Goal: Information Seeking & Learning: Learn about a topic

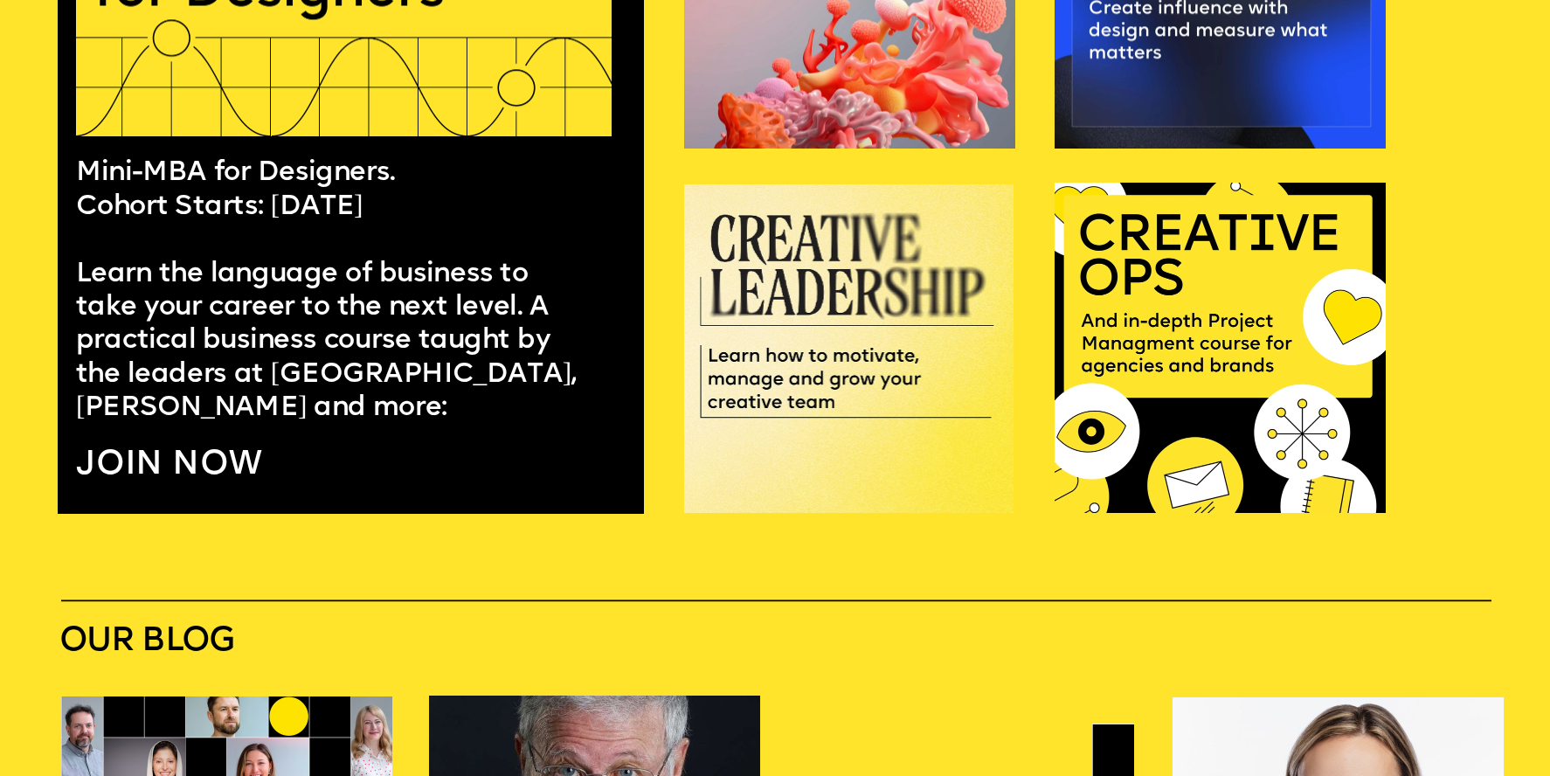
scroll to position [1382, 0]
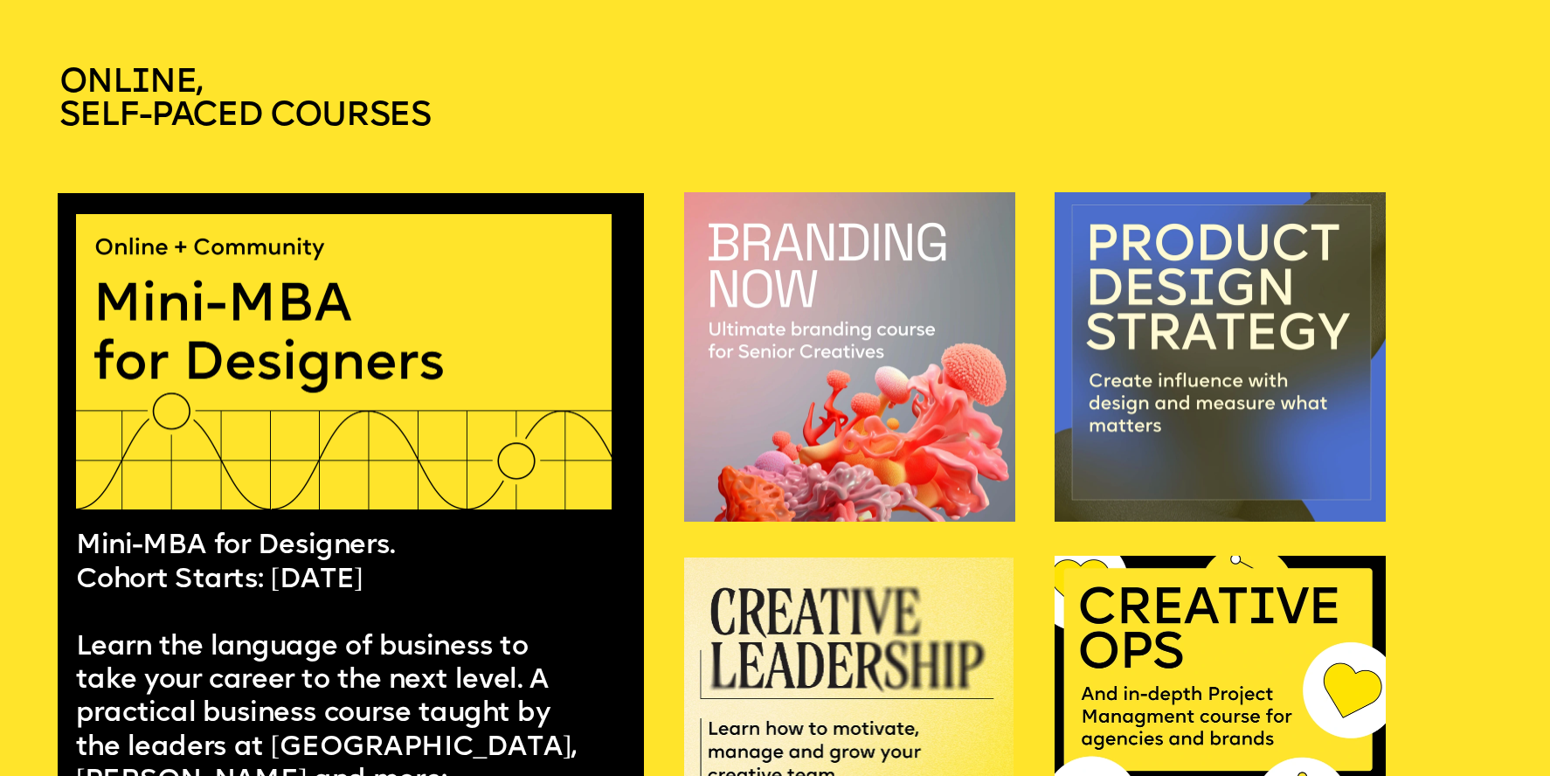
click at [1104, 408] on img at bounding box center [1220, 356] width 331 height 329
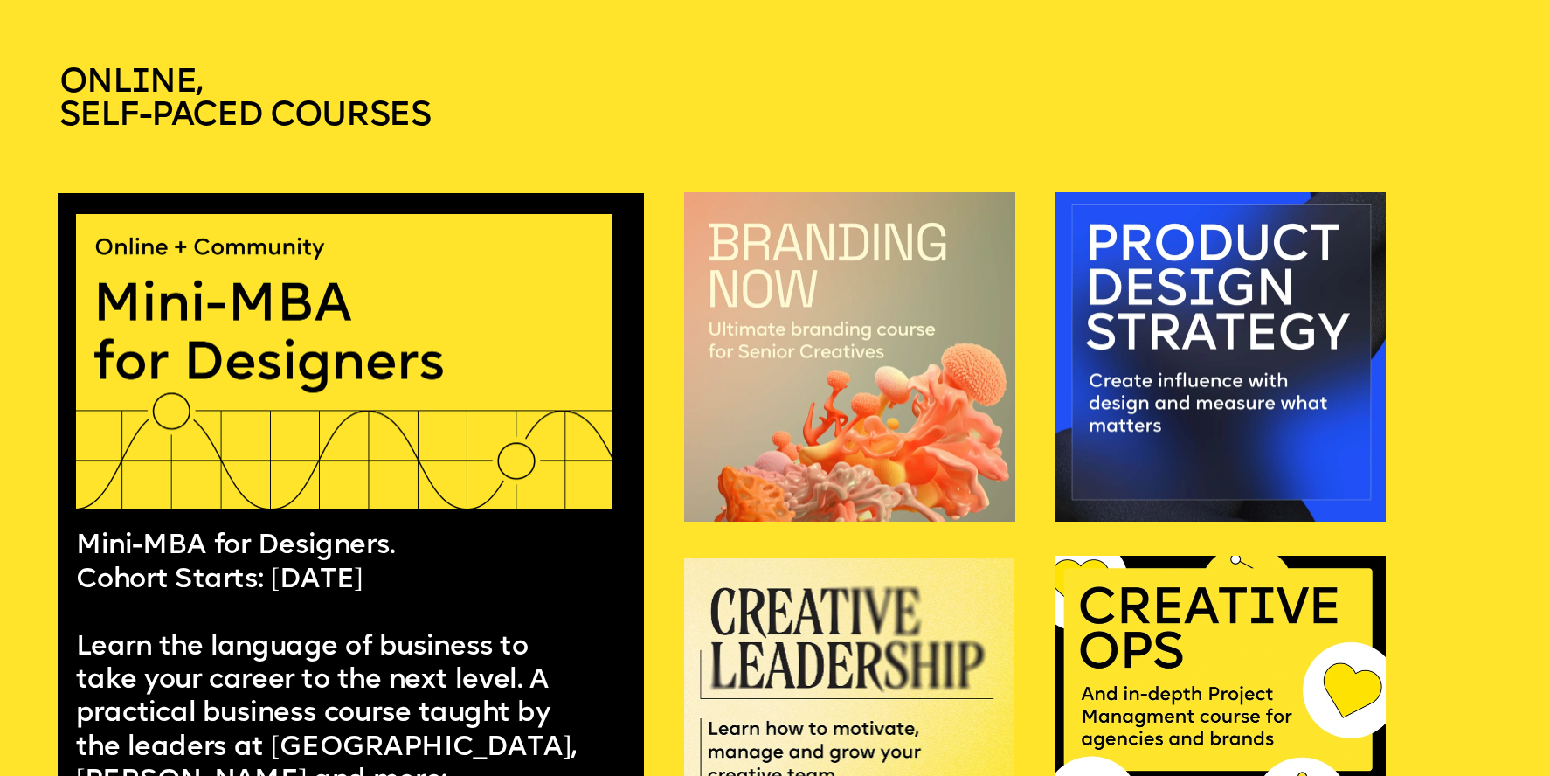
click at [911, 364] on img at bounding box center [849, 356] width 331 height 329
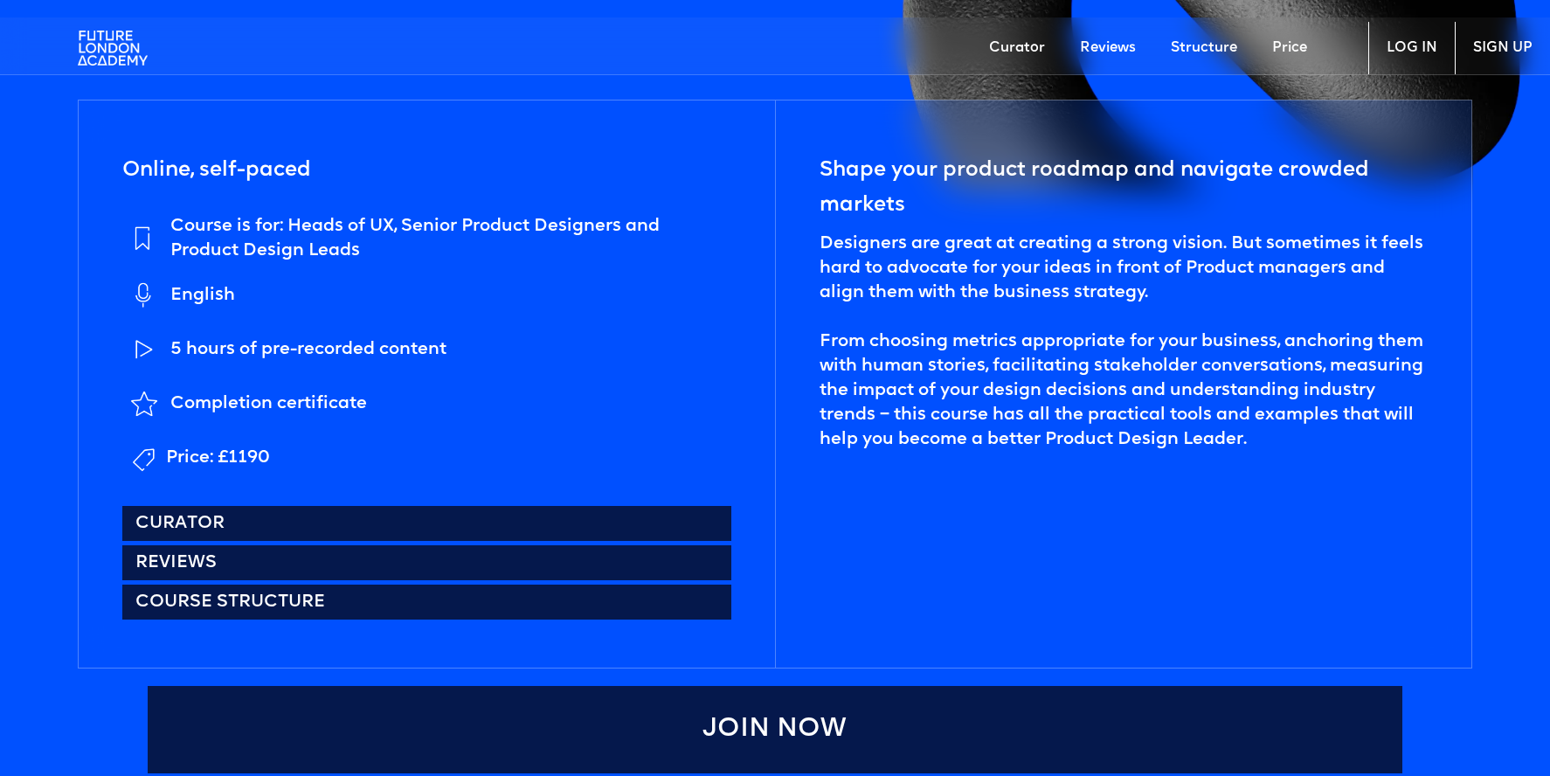
scroll to position [793, 0]
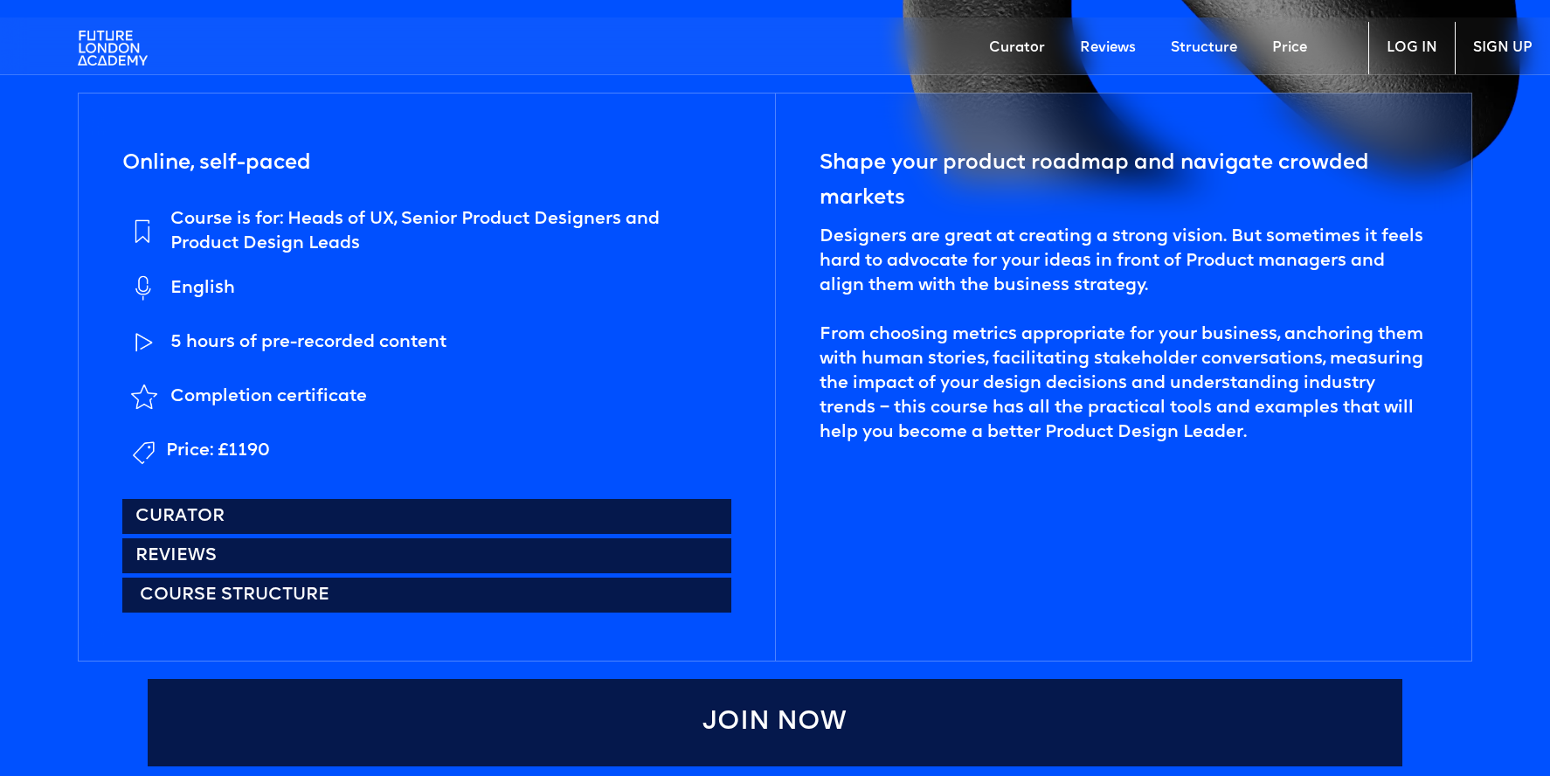
click at [496, 589] on link "Course structure" at bounding box center [426, 595] width 609 height 35
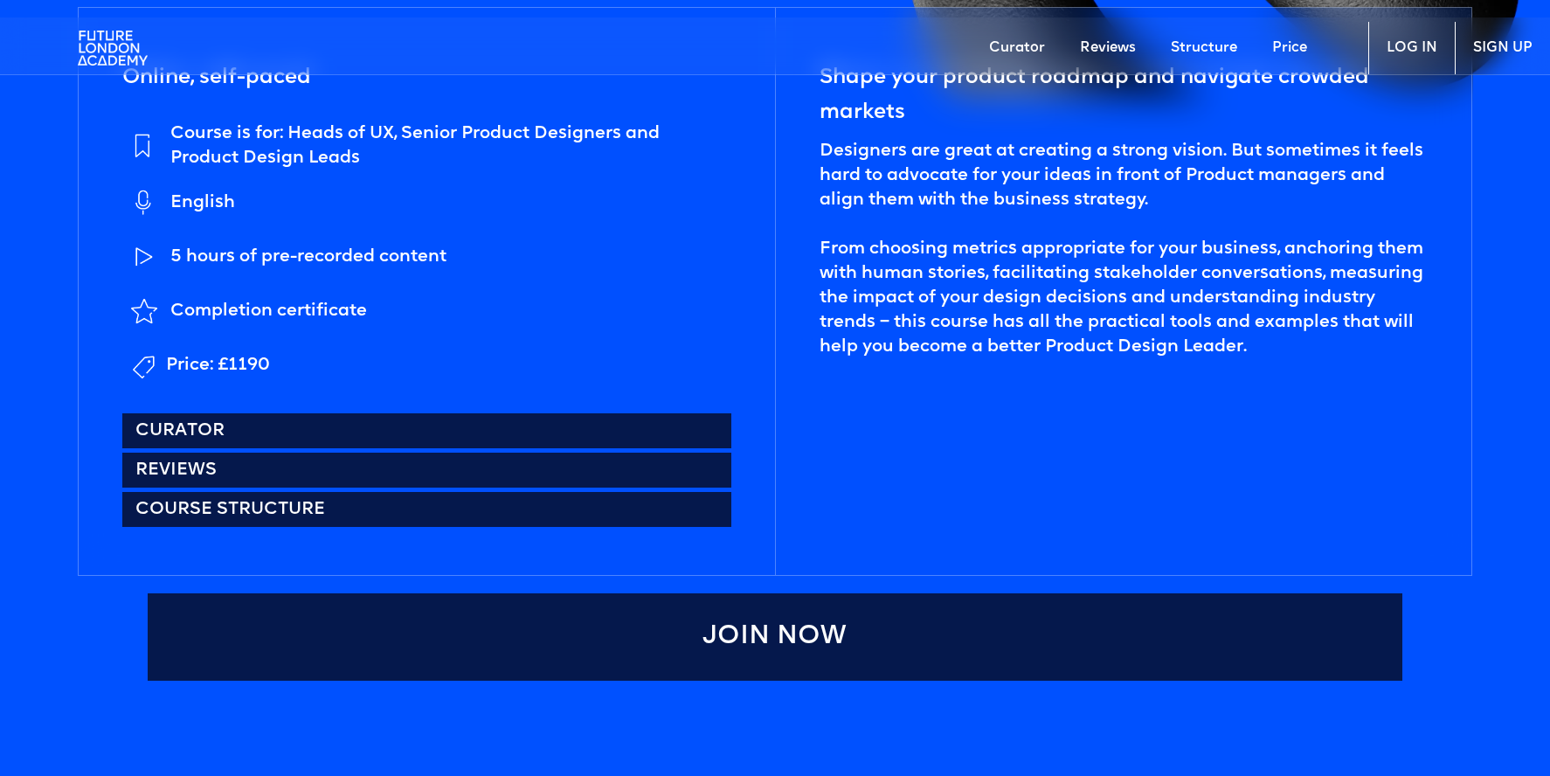
scroll to position [891, 0]
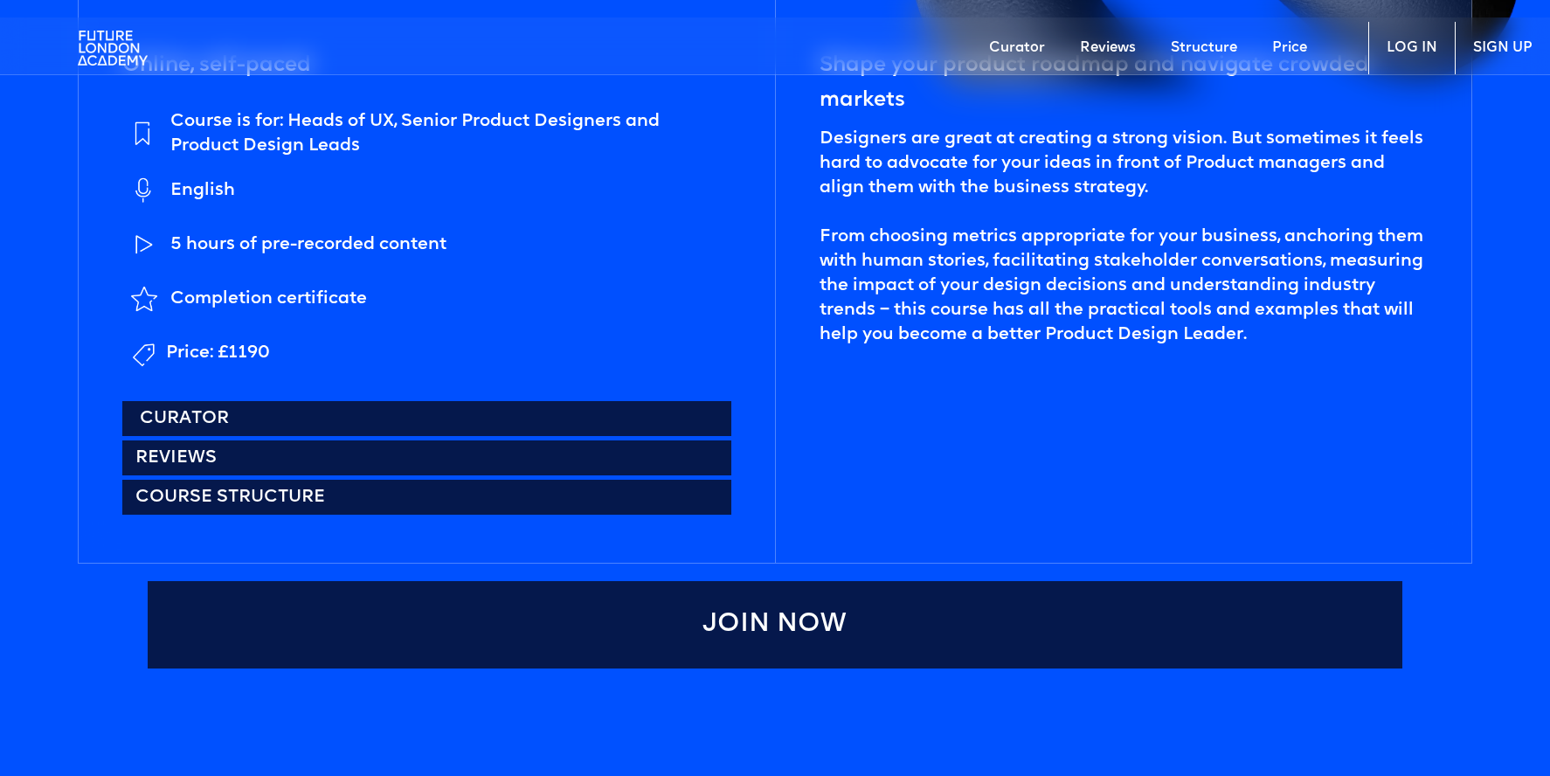
click at [618, 419] on link "Curator" at bounding box center [426, 418] width 609 height 35
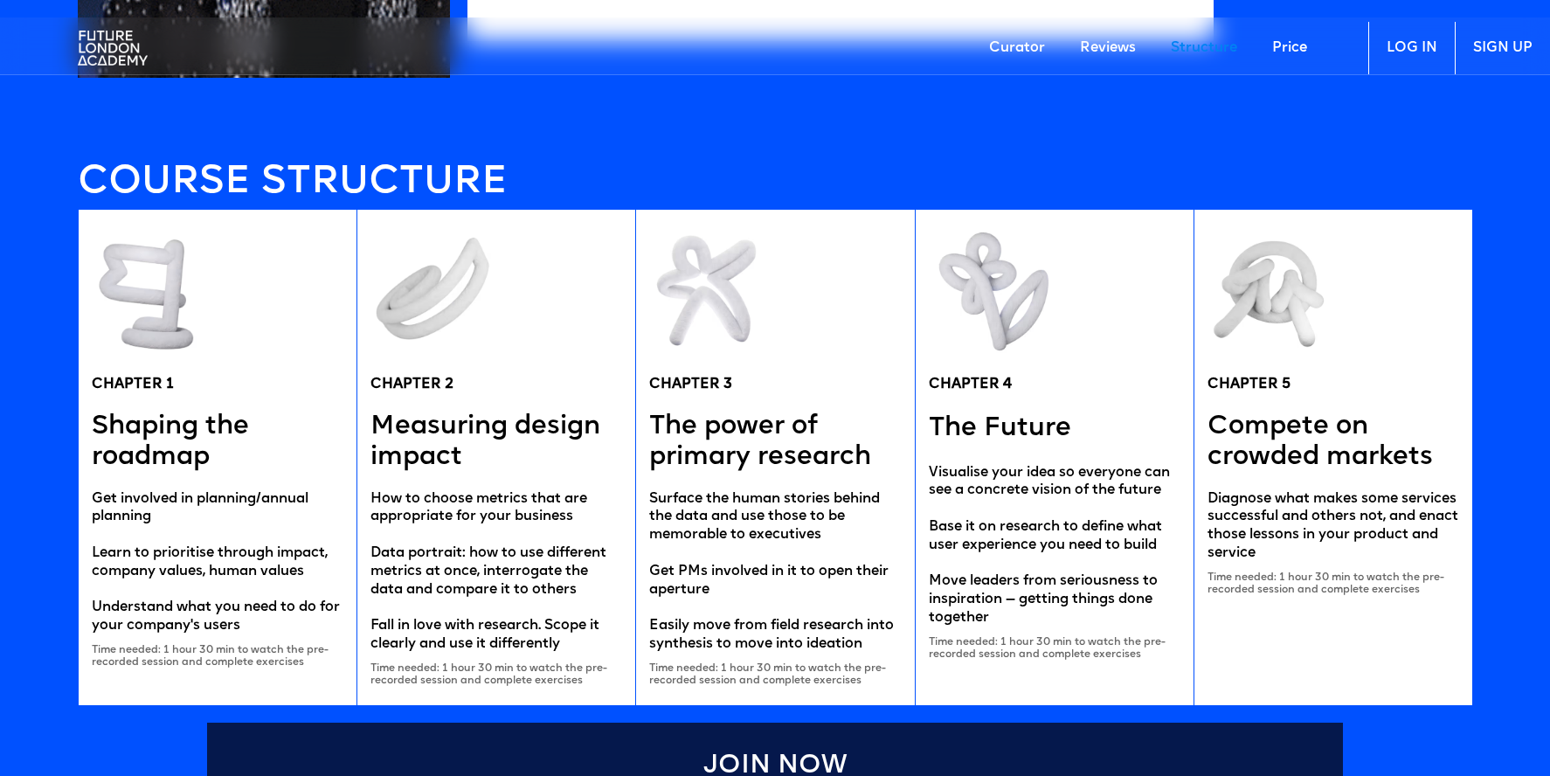
scroll to position [3311, 0]
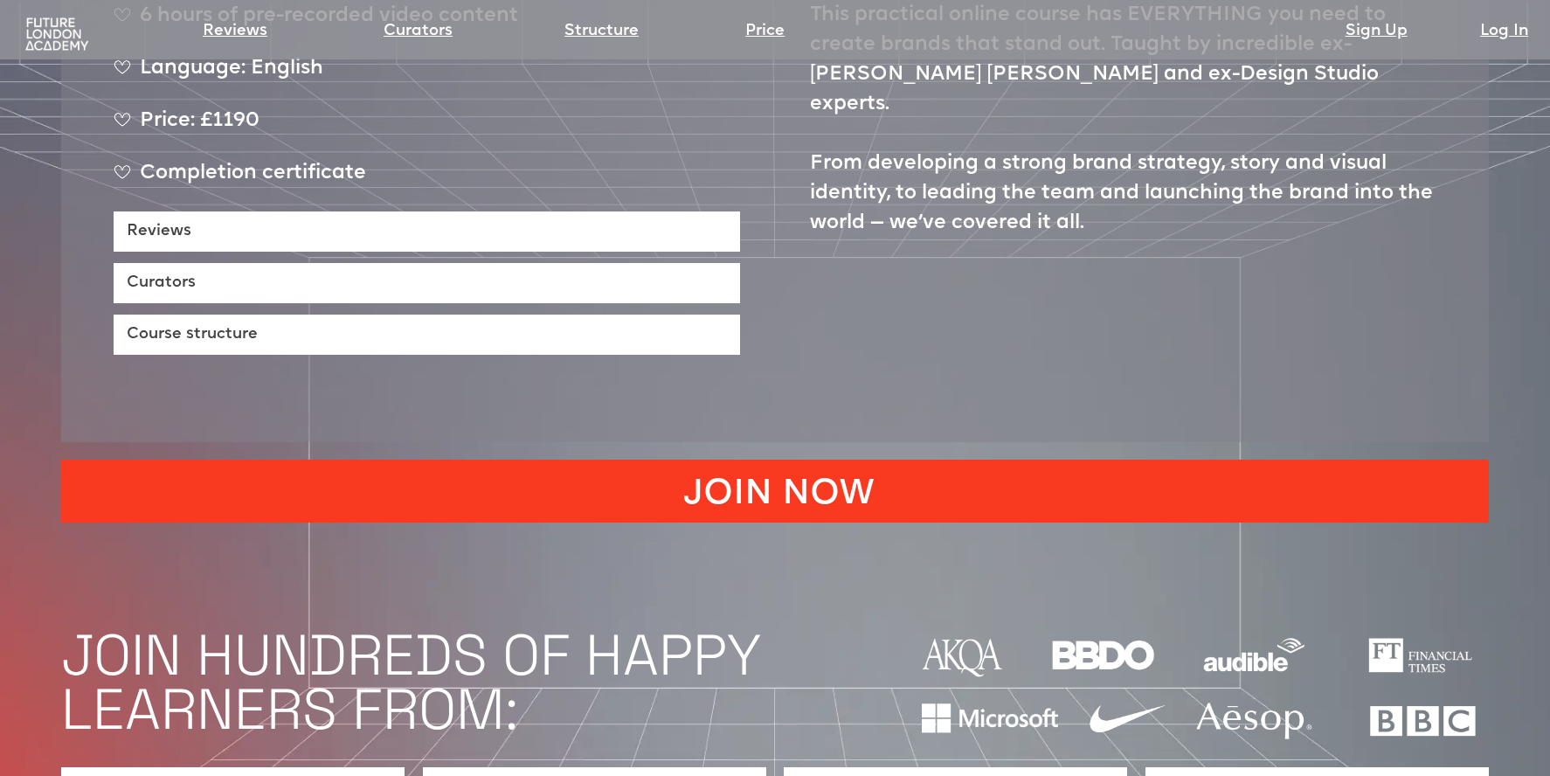
scroll to position [1107, 0]
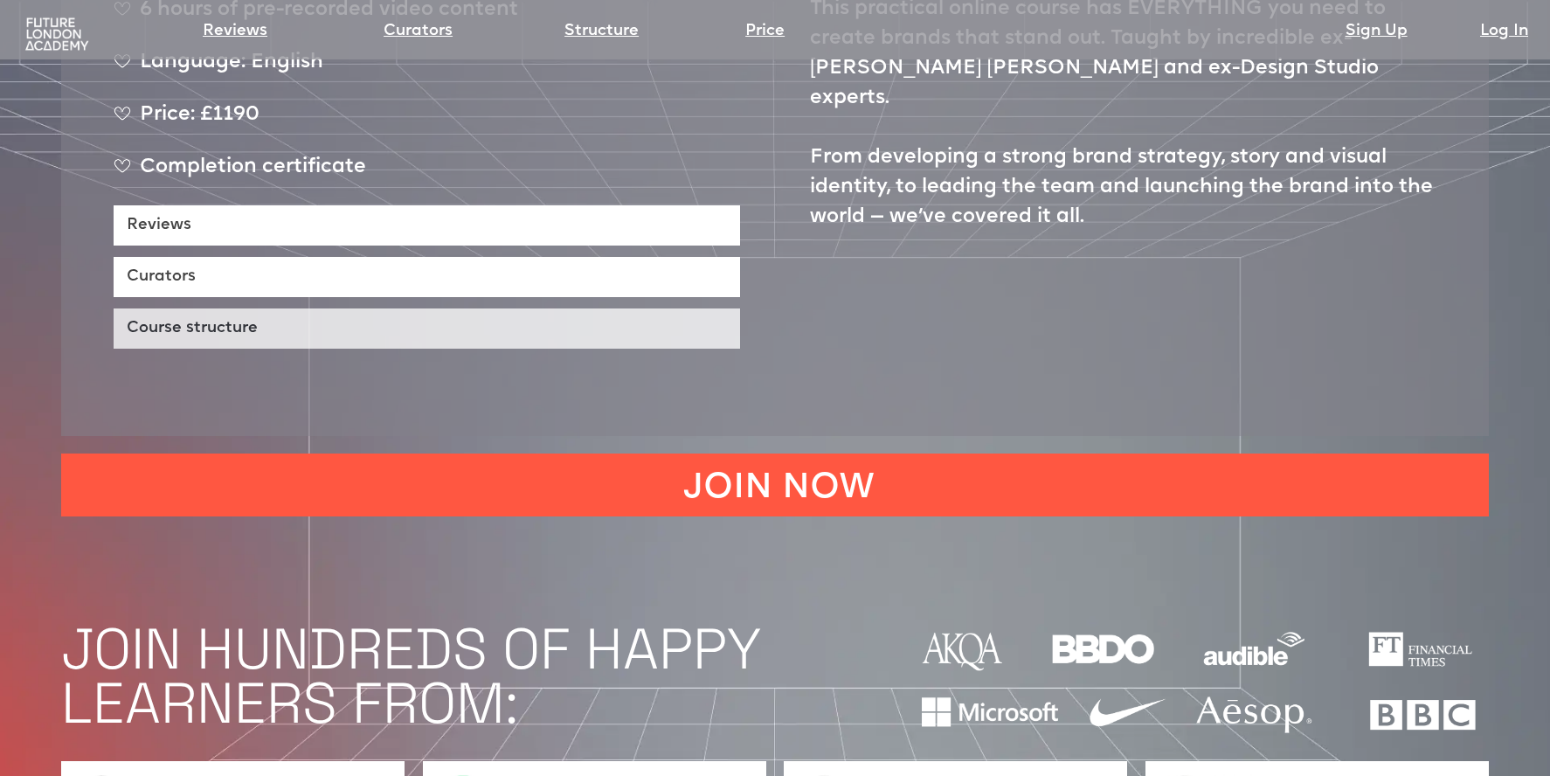
click at [512, 308] on link "Course structure" at bounding box center [427, 328] width 627 height 40
